Goal: Task Accomplishment & Management: Manage account settings

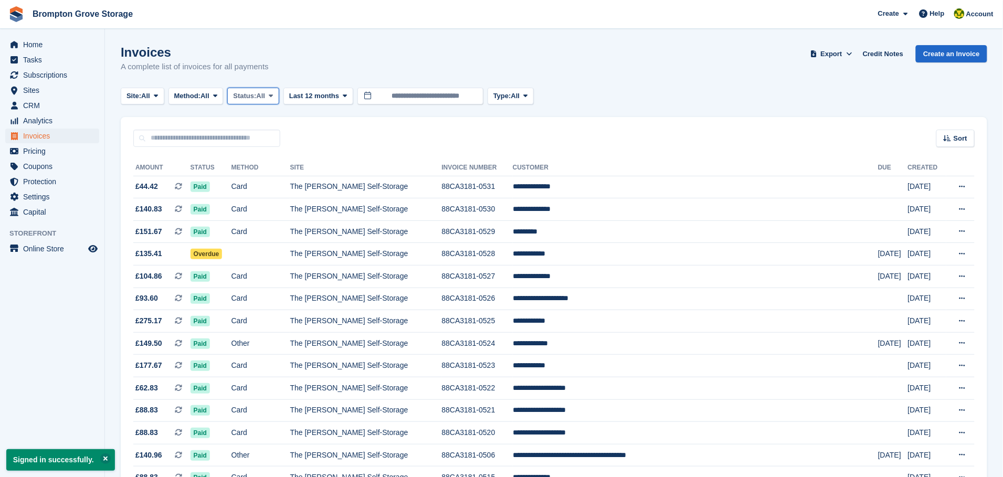
click at [256, 93] on span "Status:" at bounding box center [244, 96] width 23 height 10
click at [273, 172] on link "Open" at bounding box center [277, 177] width 91 height 19
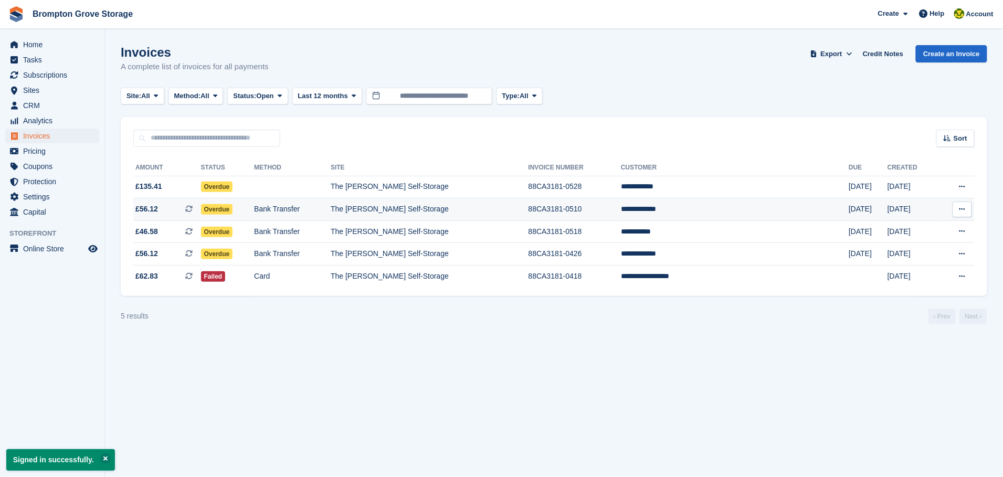
click at [233, 211] on span "Overdue" at bounding box center [217, 209] width 32 height 10
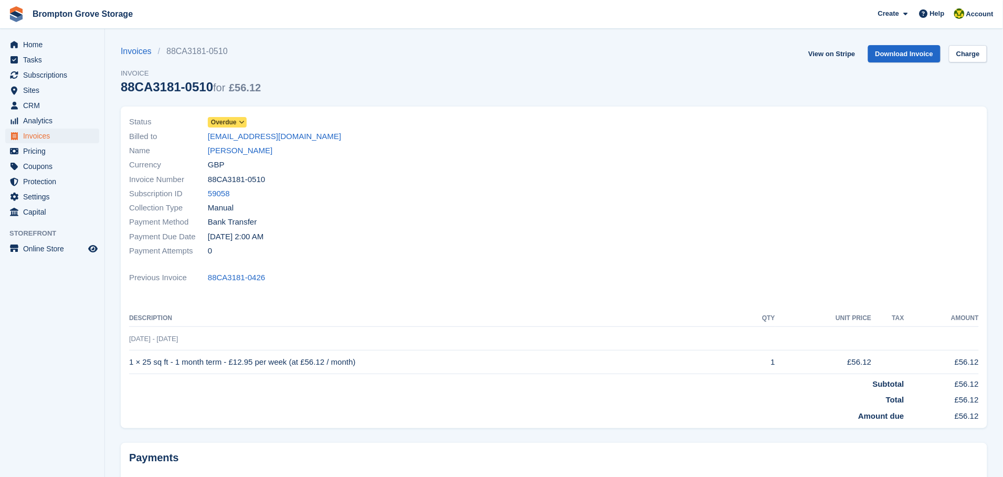
click at [231, 118] on span "Overdue" at bounding box center [224, 122] width 26 height 9
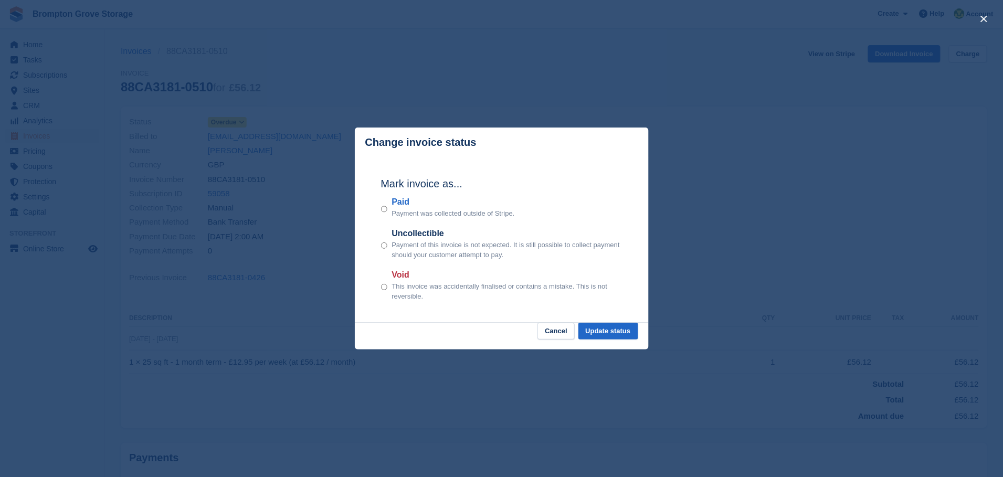
click at [378, 205] on div "Mark invoice as... Paid Payment was collected outside of Stripe. Uncollectible …" at bounding box center [501, 239] width 262 height 165
click at [373, 205] on div "Mark invoice as... Paid Payment was collected outside of Stripe. Uncollectible …" at bounding box center [501, 239] width 262 height 165
click at [631, 332] on button "Update status" at bounding box center [608, 331] width 60 height 17
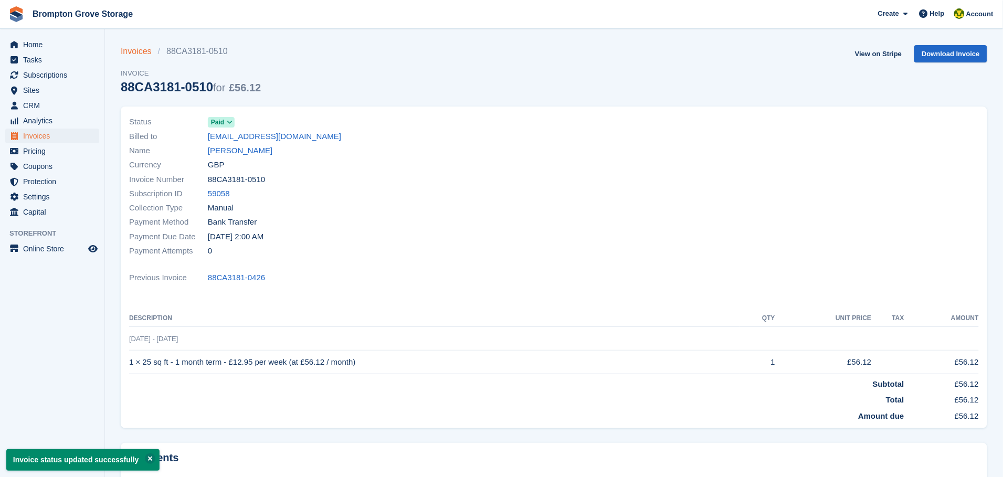
click at [132, 50] on link "Invoices" at bounding box center [139, 51] width 37 height 13
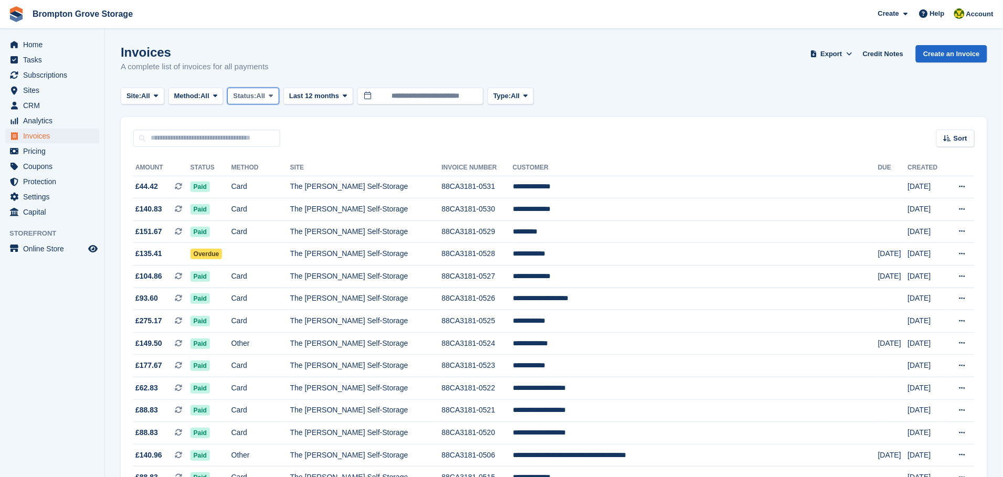
click at [244, 97] on span "Status:" at bounding box center [244, 96] width 23 height 10
click at [263, 175] on link "Open" at bounding box center [277, 177] width 91 height 19
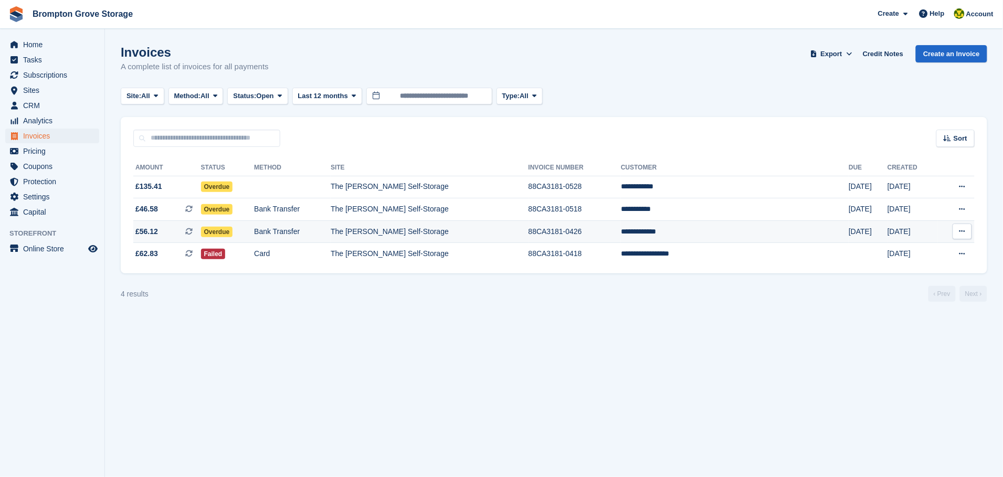
click at [233, 233] on span "Overdue" at bounding box center [217, 232] width 32 height 10
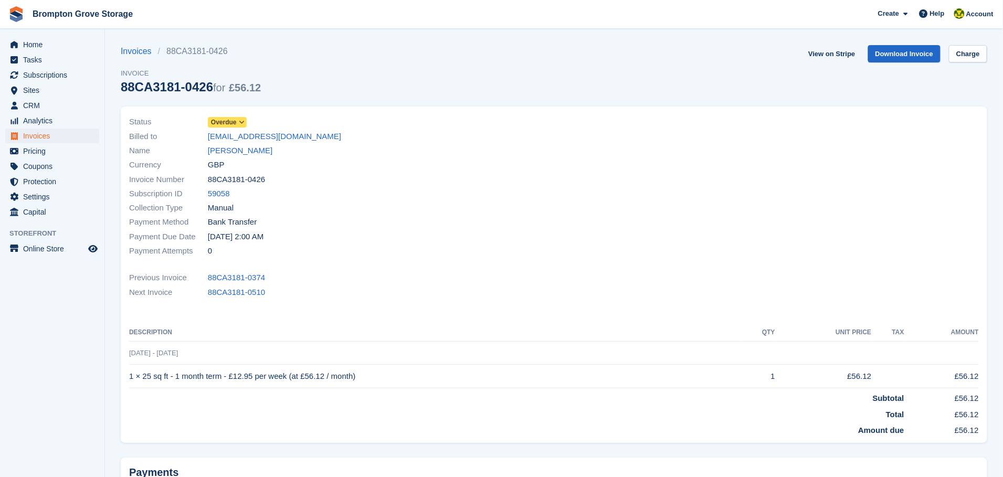
click at [227, 118] on span "Overdue" at bounding box center [224, 122] width 26 height 9
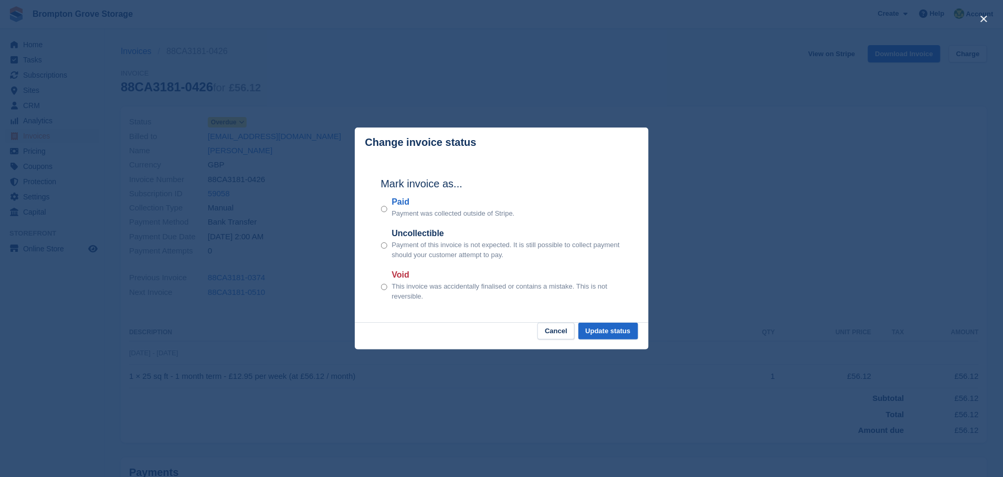
drag, startPoint x: 409, startPoint y: 213, endPoint x: 399, endPoint y: 210, distance: 10.3
click at [409, 213] on p "Payment was collected outside of Stripe." at bounding box center [452, 213] width 123 height 10
click at [610, 337] on button "Update status" at bounding box center [608, 331] width 60 height 17
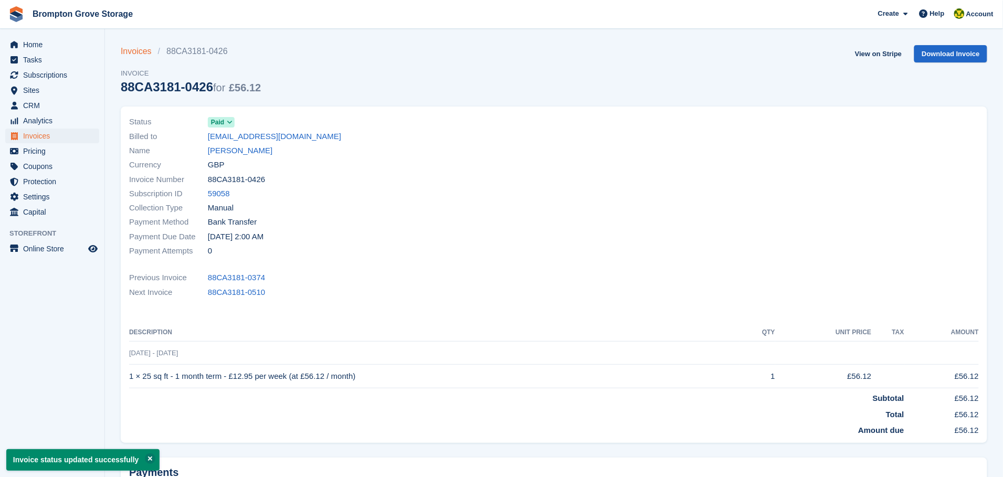
click at [122, 49] on link "Invoices" at bounding box center [139, 51] width 37 height 13
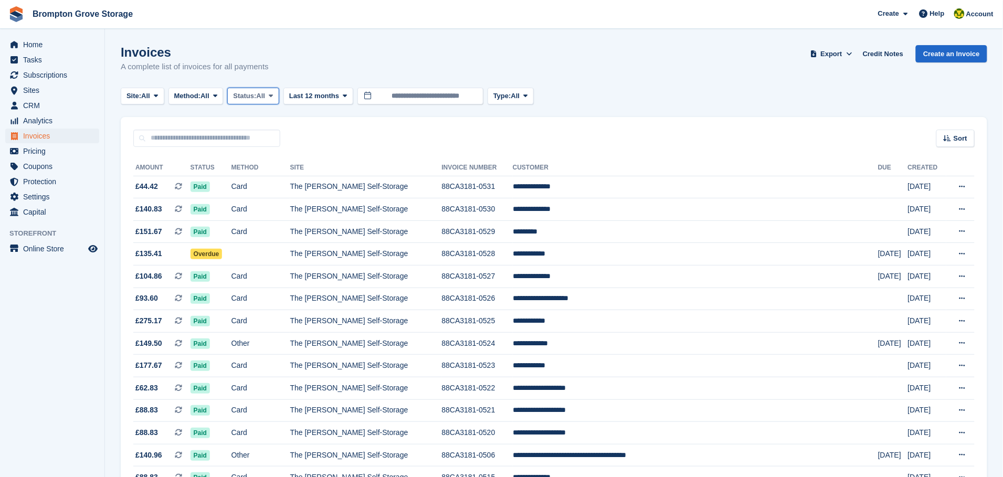
click at [262, 97] on span "All" at bounding box center [261, 96] width 9 height 10
click at [269, 175] on link "Open" at bounding box center [277, 177] width 91 height 19
